Goal: Information Seeking & Learning: Learn about a topic

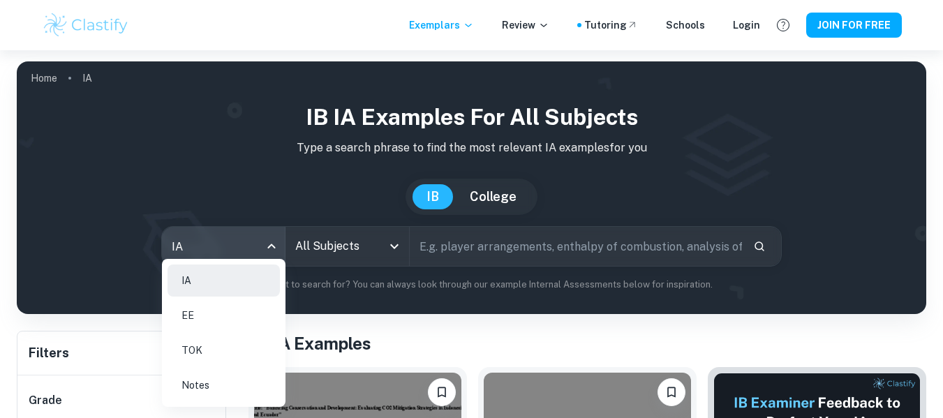
click at [327, 251] on div at bounding box center [471, 209] width 943 height 418
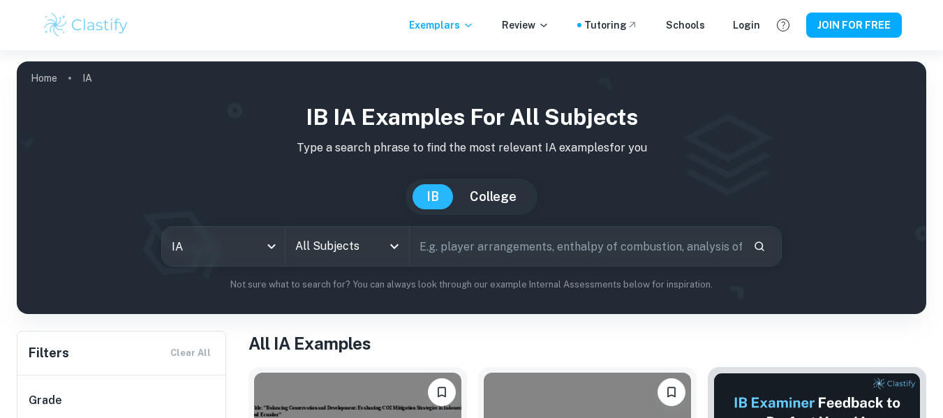
click at [327, 251] on div at bounding box center [471, 209] width 943 height 418
click at [394, 248] on icon "Open" at bounding box center [394, 246] width 8 height 5
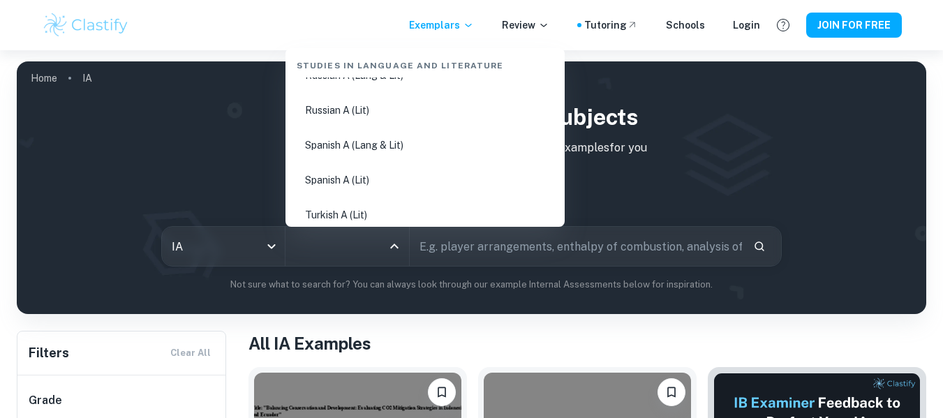
scroll to position [762, 0]
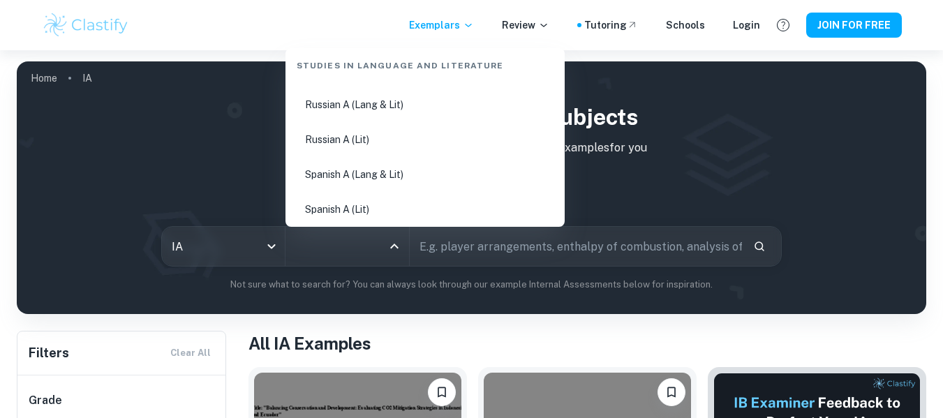
click at [379, 180] on li "Spanish A (Lang & Lit)" at bounding box center [425, 174] width 268 height 32
type input "Spanish A (Lang & Lit)"
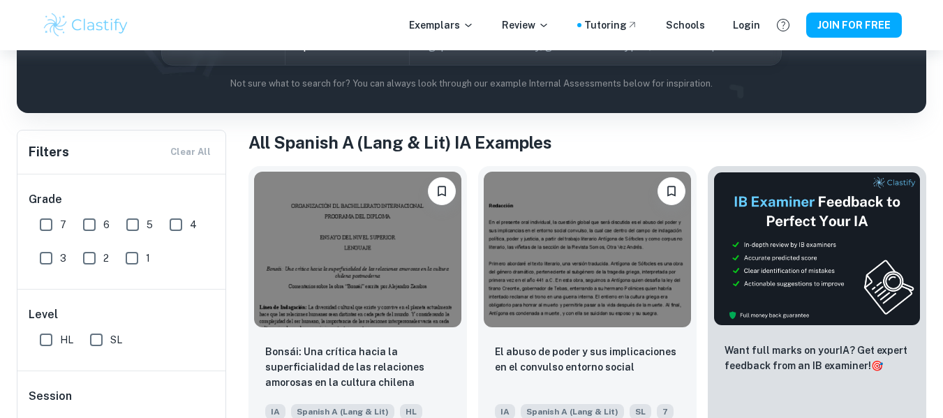
scroll to position [262, 0]
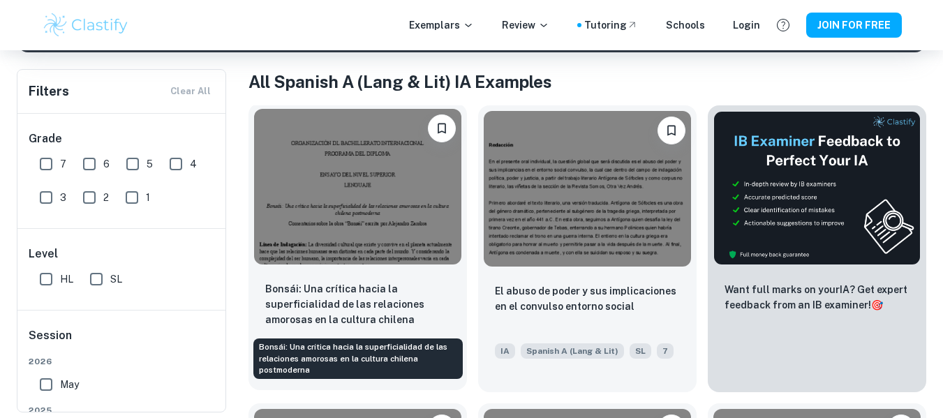
click at [410, 315] on p "Bonsái: Una crítica hacia la superficialidad de las relaciones amorosas en la c…" at bounding box center [357, 304] width 185 height 47
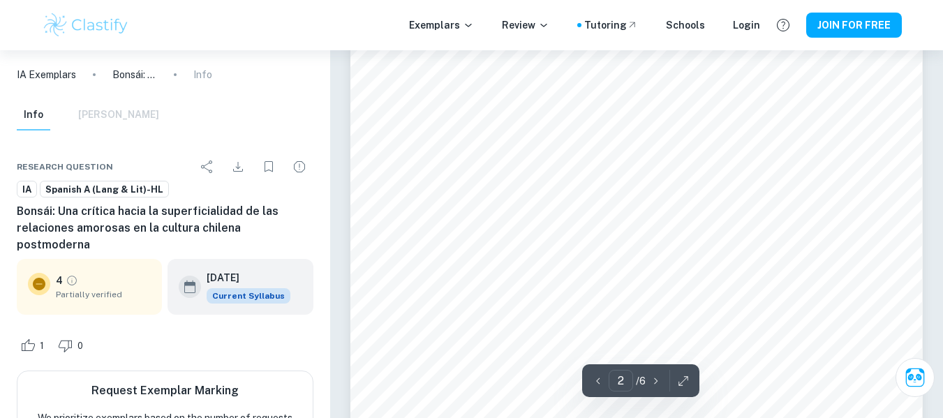
scroll to position [977, 0]
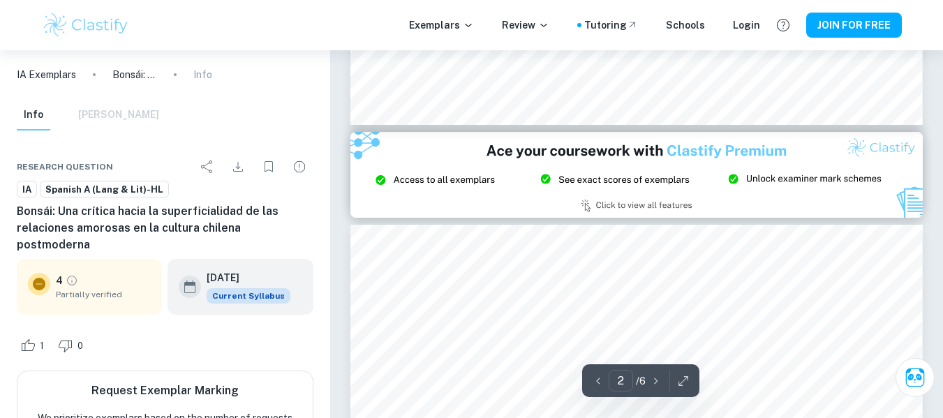
type input "3"
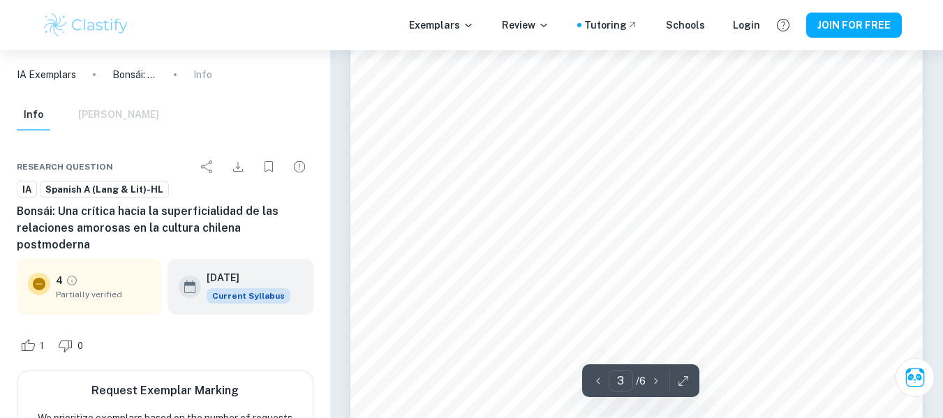
scroll to position [2149, 0]
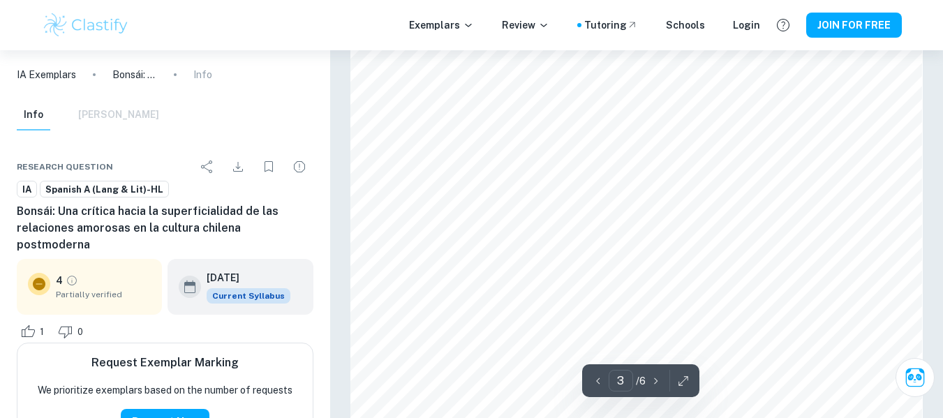
scroll to position [1898, 0]
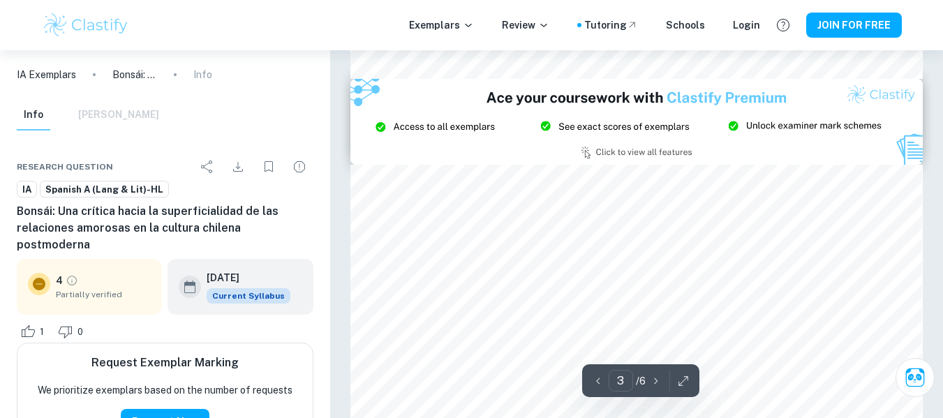
type input "2"
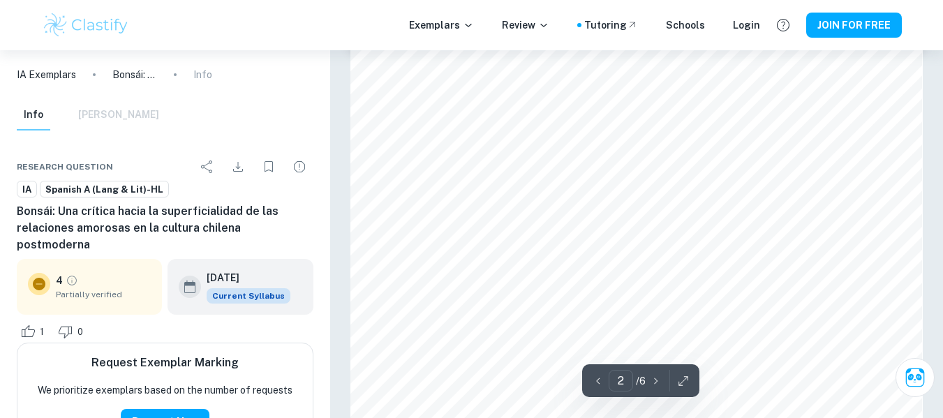
scroll to position [893, 0]
